Goal: Information Seeking & Learning: Find specific fact

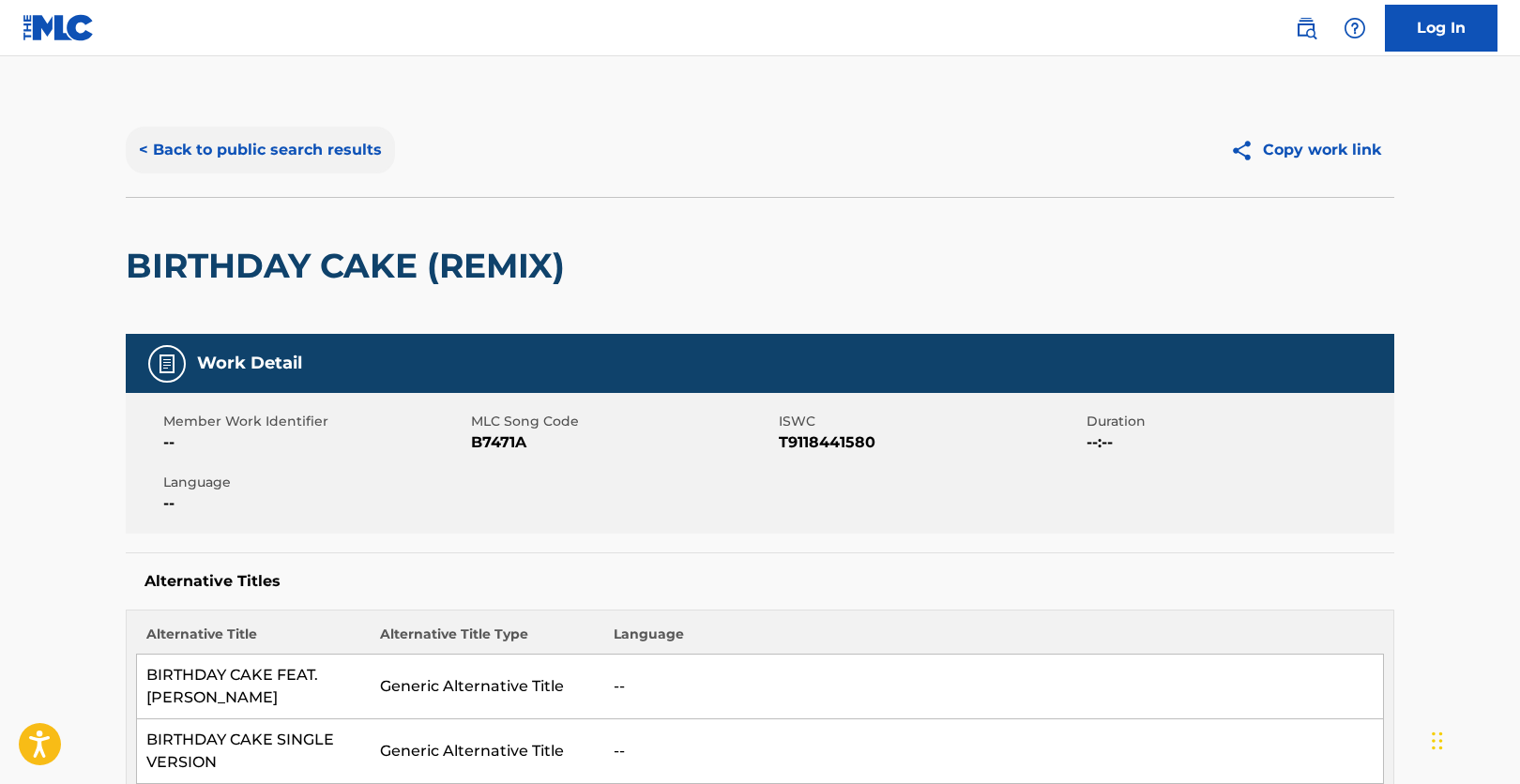
click at [242, 153] on button "< Back to public search results" at bounding box center [261, 150] width 269 height 47
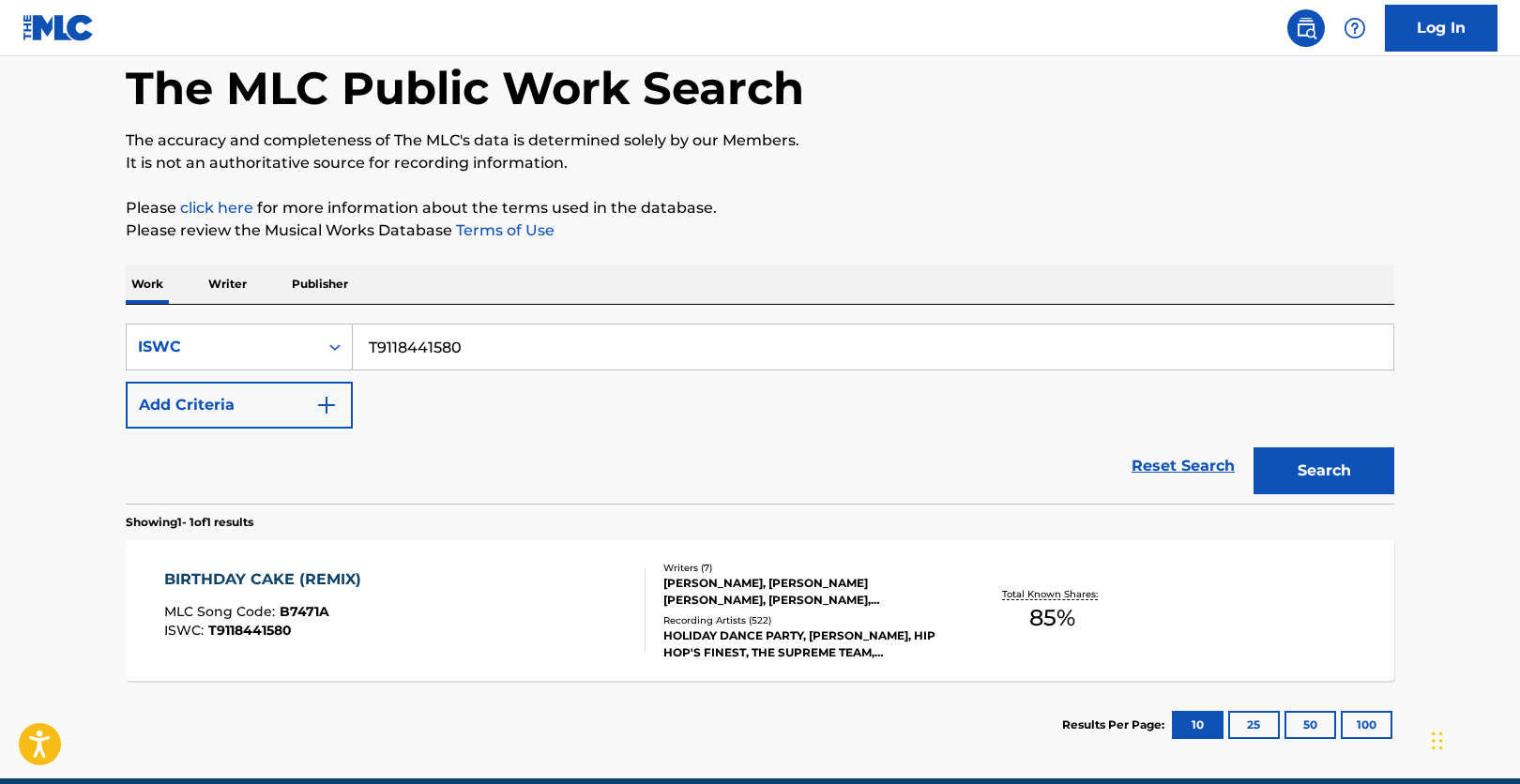
click at [457, 346] on input "T9118441580" at bounding box center [872, 347] width 1040 height 45
click at [164, 363] on div "ISWC" at bounding box center [223, 347] width 191 height 35
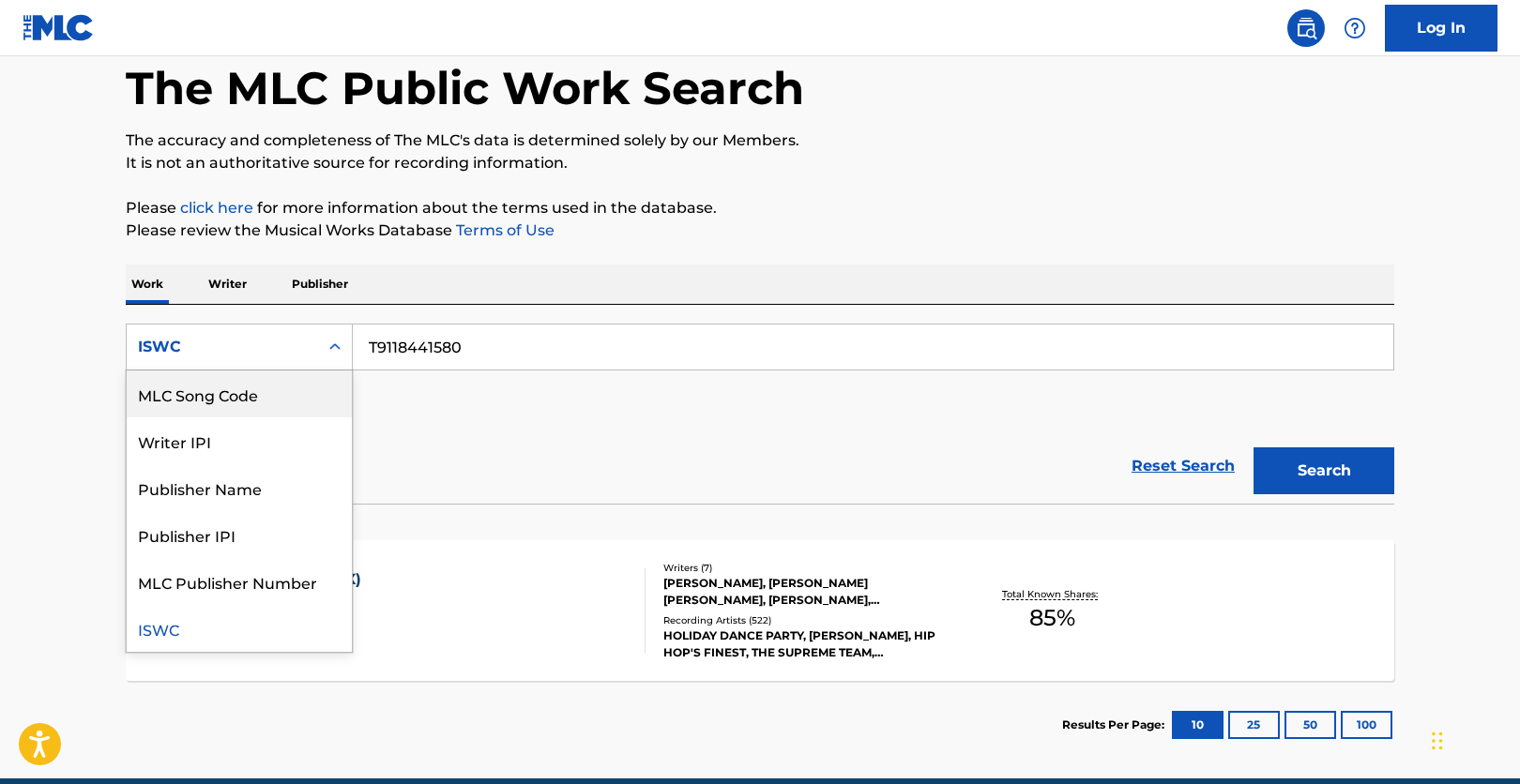
click at [256, 399] on div "MLC Song Code" at bounding box center [240, 393] width 225 height 47
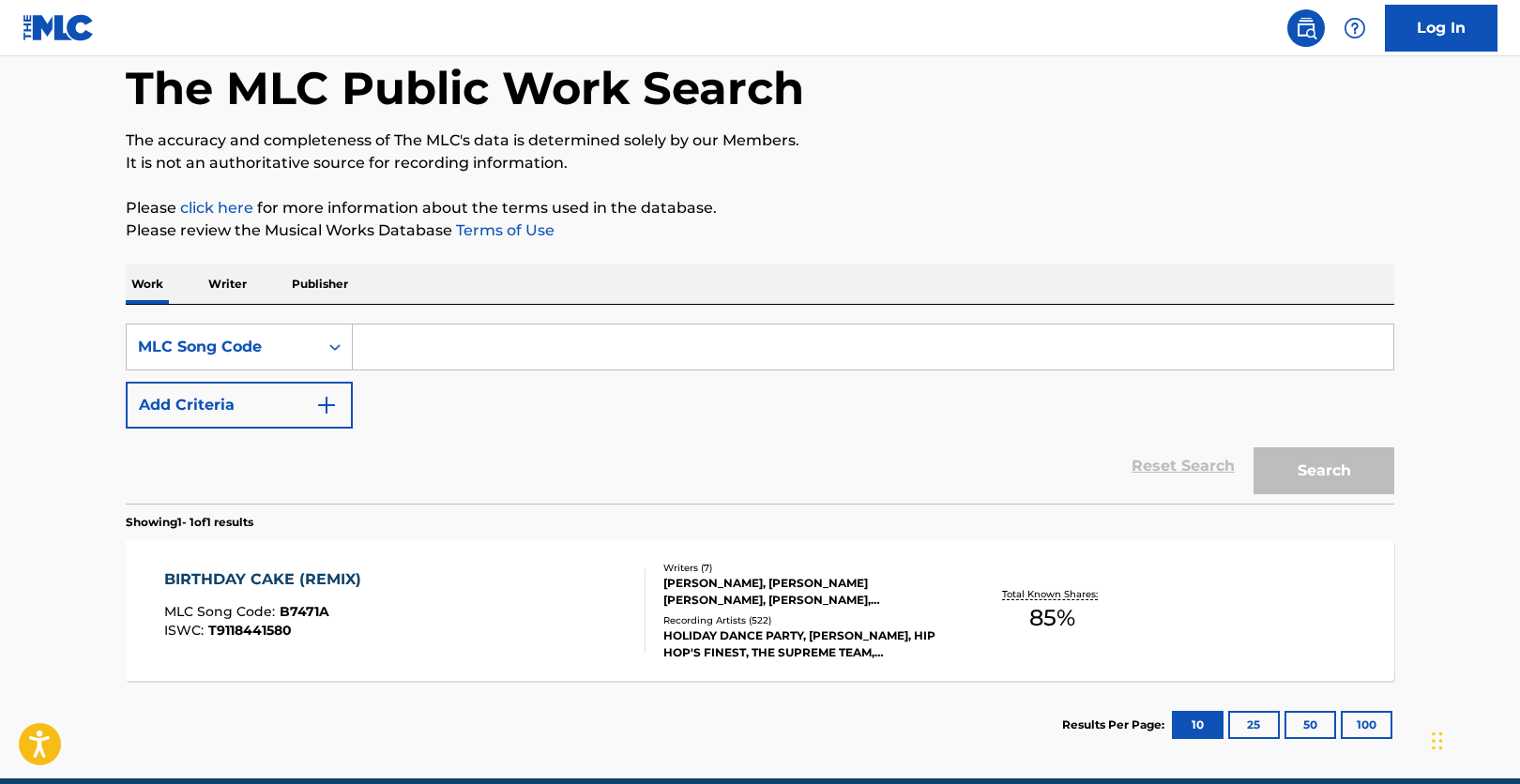
click at [489, 317] on div "SearchWithCriteria17faa89e-2bb1-4d95-8997-febd1db9524a MLC Song Code Add Criter…" at bounding box center [760, 404] width 1269 height 199
click at [505, 330] on input "Search Form" at bounding box center [872, 347] width 1040 height 45
paste input "C16028"
type input "C16028"
click at [1375, 467] on button "Search" at bounding box center [1323, 471] width 140 height 47
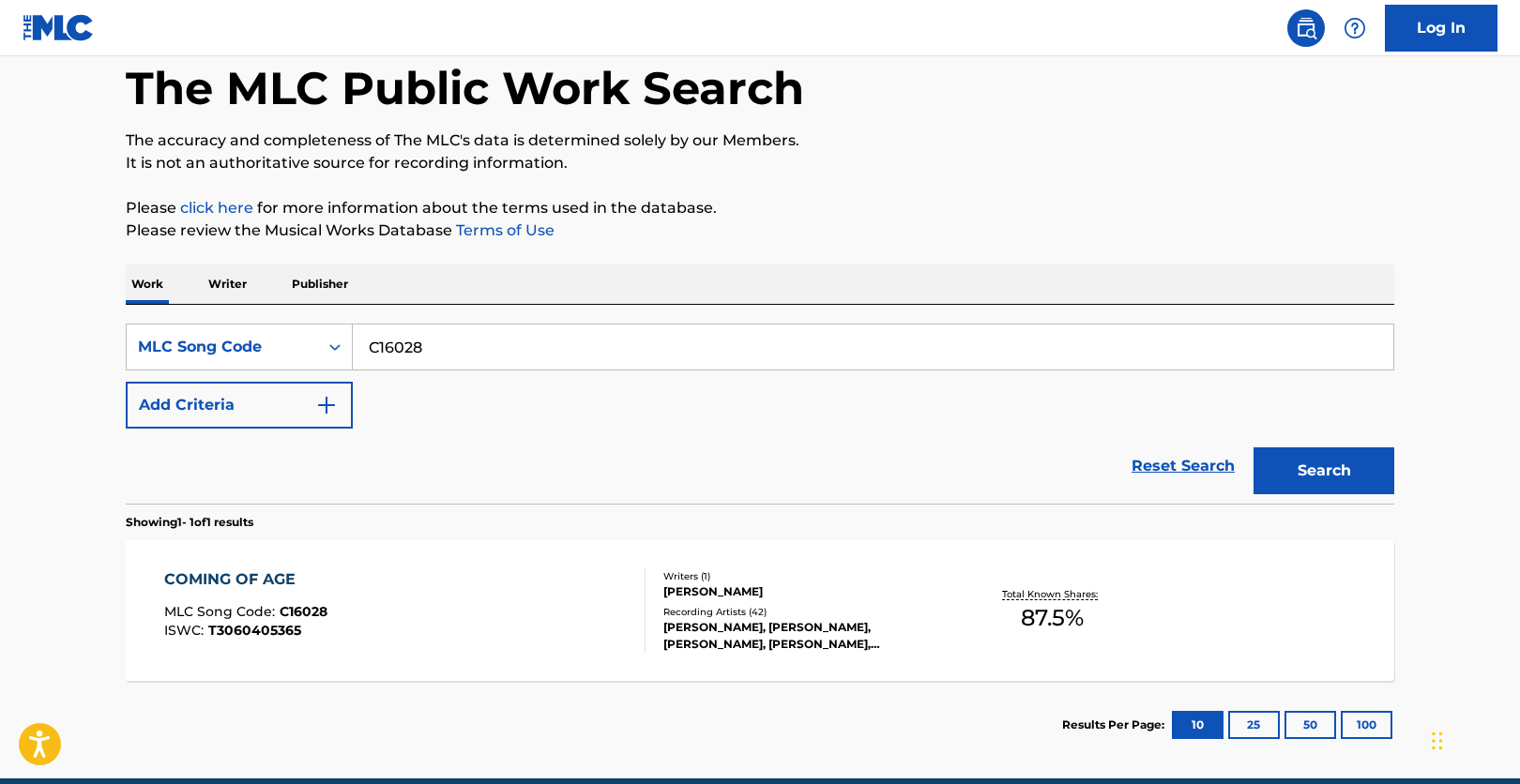
click at [474, 589] on div "COMING OF AGE MLC Song Code : C16028 ISWC : T3060405365" at bounding box center [405, 610] width 482 height 84
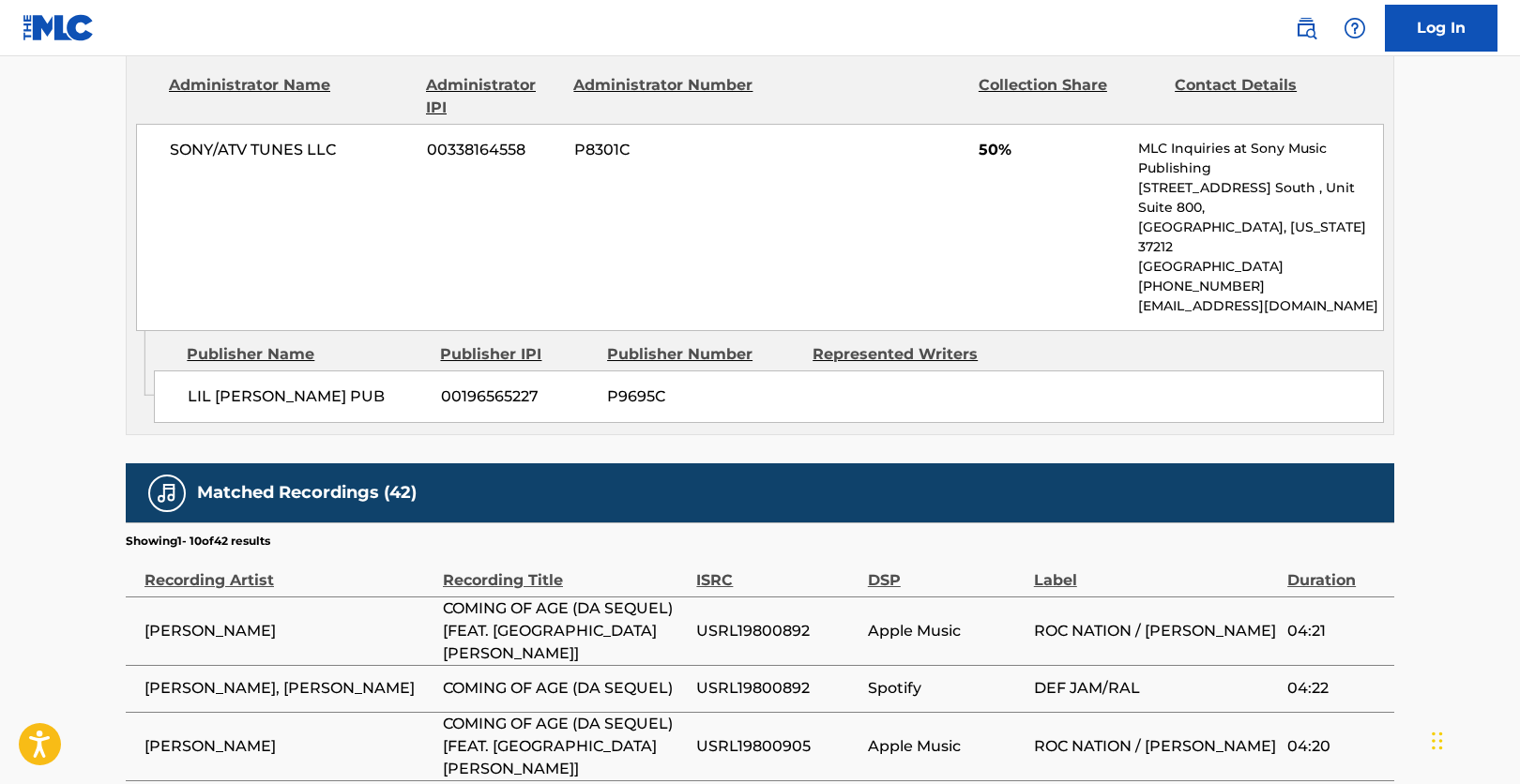
scroll to position [1205, 0]
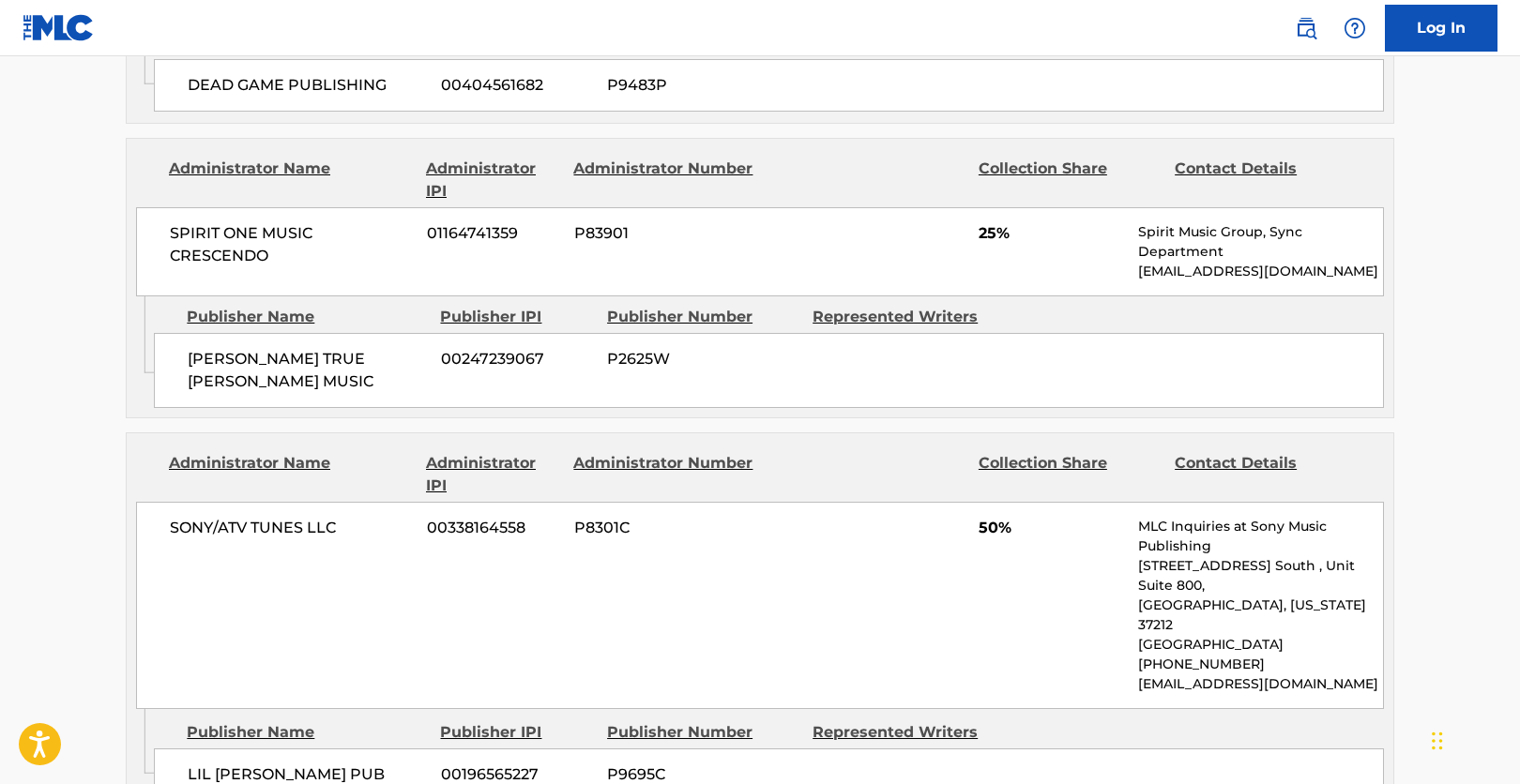
click at [118, 684] on div "< Back to public search results Copy work link COMING OF AGE Work Detail Member…" at bounding box center [760, 237] width 1314 height 2679
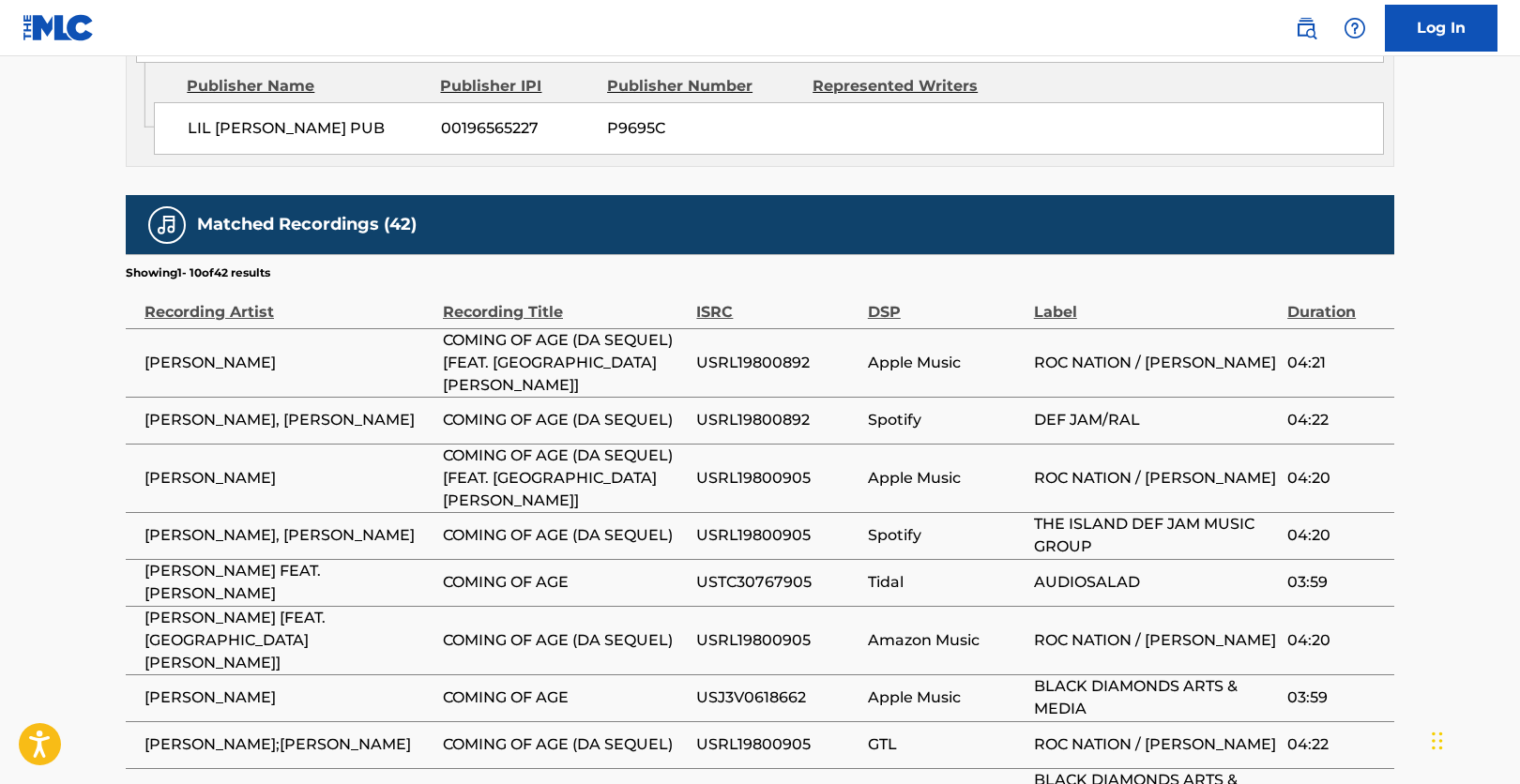
scroll to position [1956, 0]
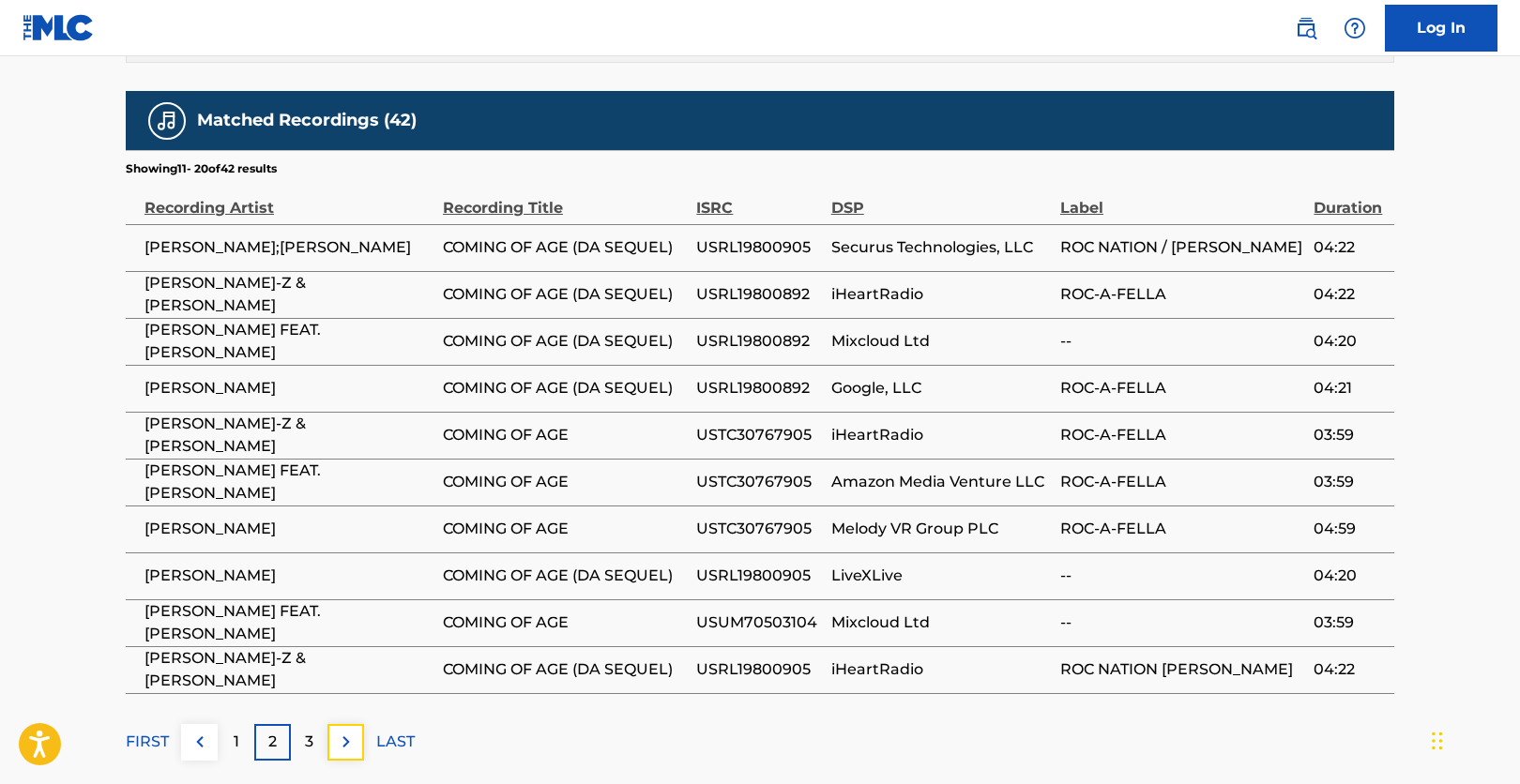
click at [342, 731] on img at bounding box center [347, 742] width 23 height 23
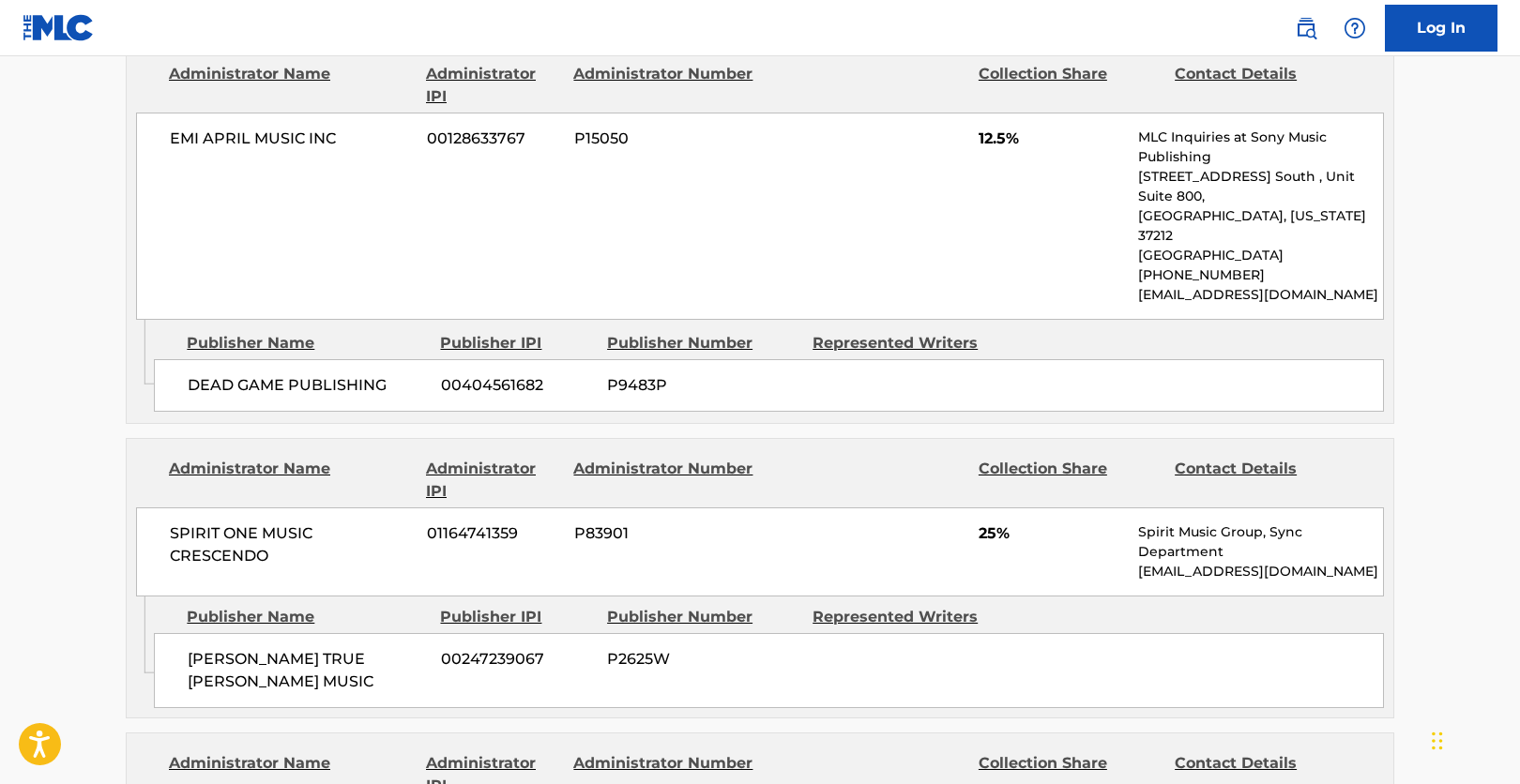
scroll to position [1032, 0]
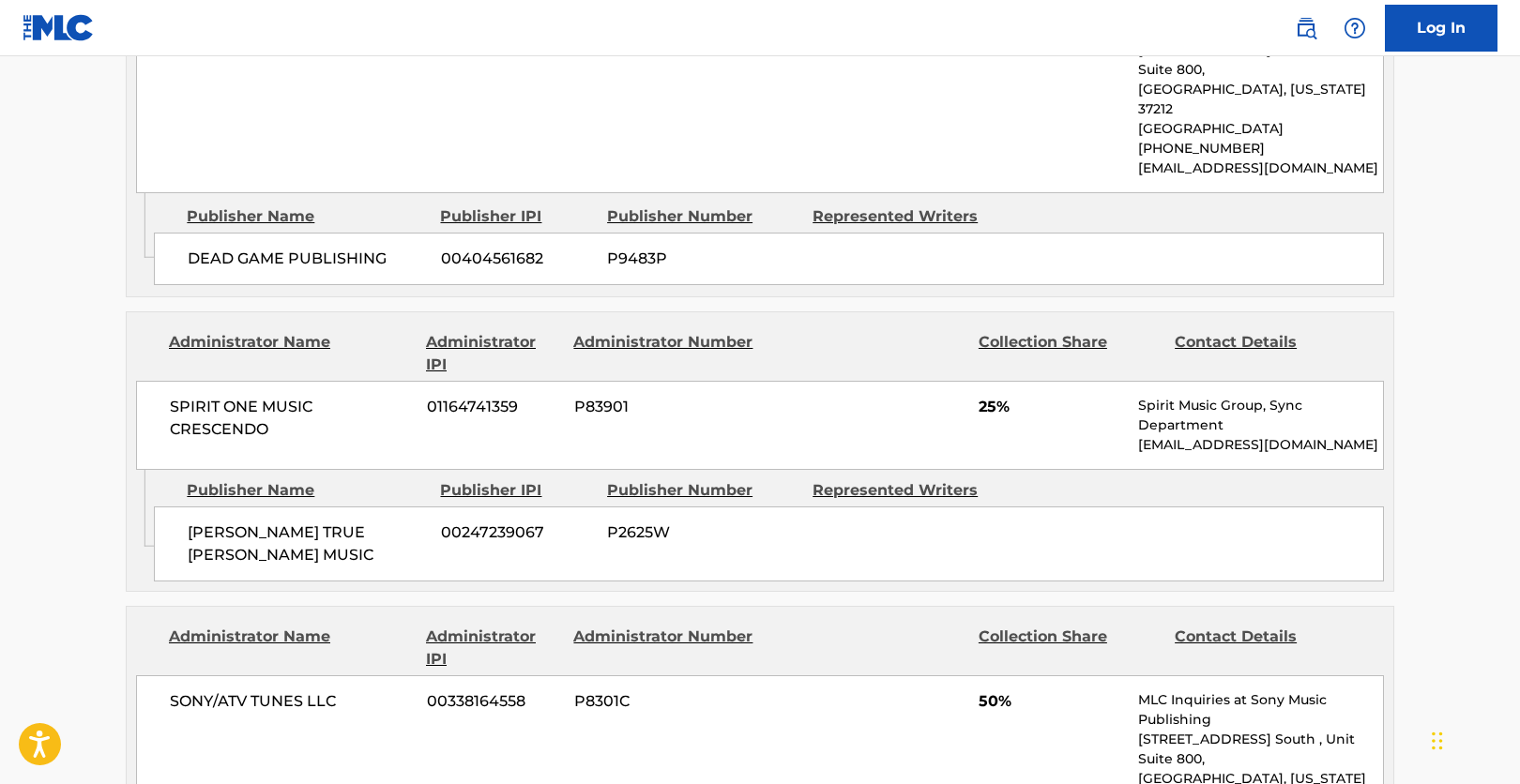
click at [326, 757] on div "SONY/ATV TUNES LLC 00338164558 P8301C 50% MLC Inquiries at Sony Music Publishin…" at bounding box center [760, 778] width 1249 height 207
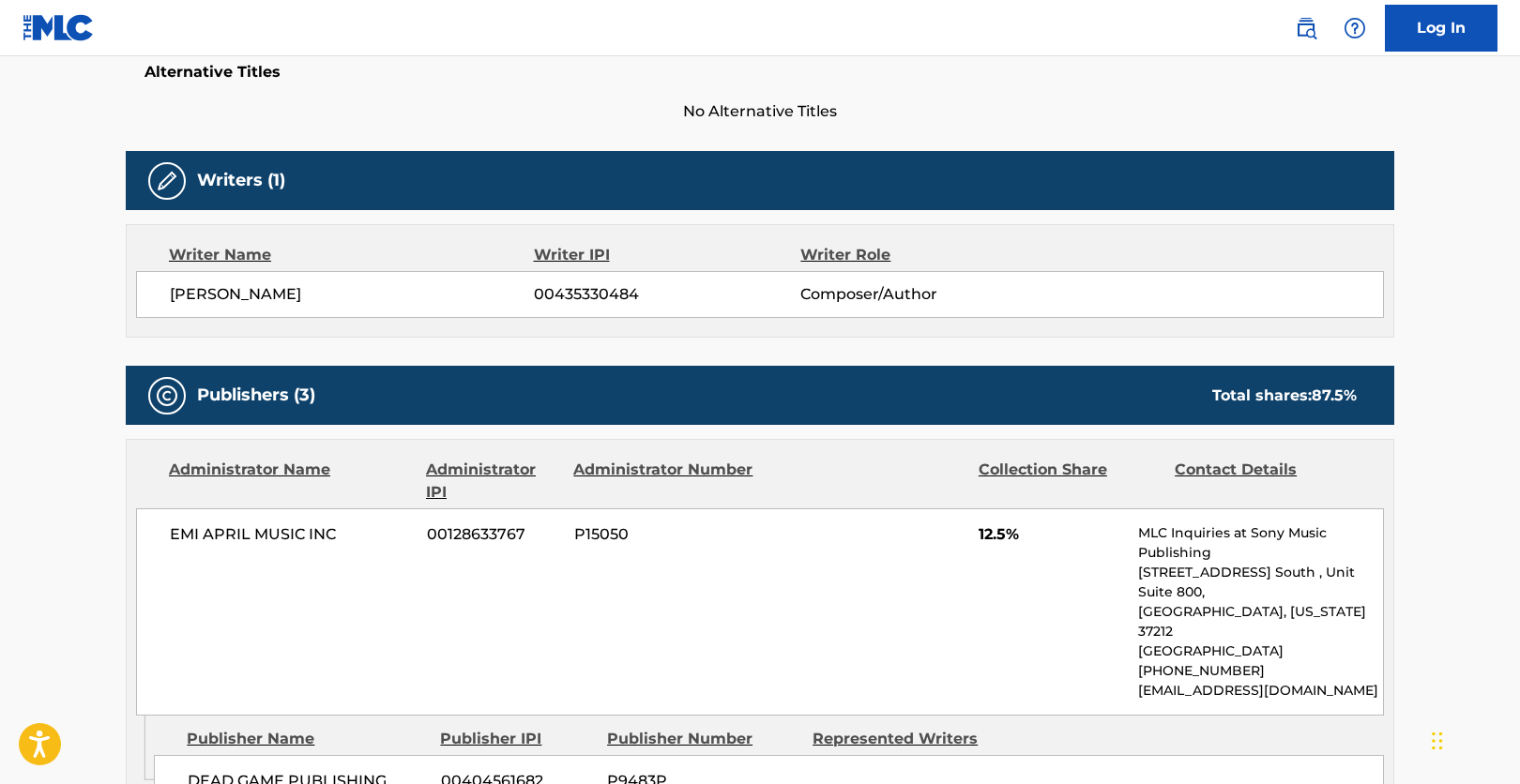
scroll to position [282, 0]
